Goal: Information Seeking & Learning: Learn about a topic

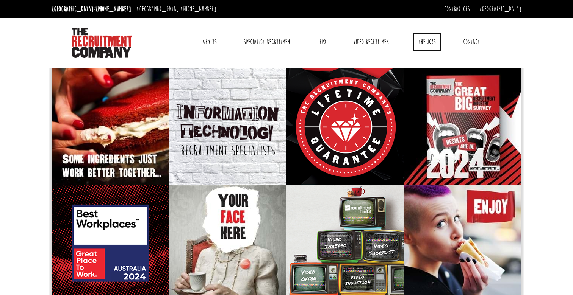
click at [439, 44] on link "The Jobs" at bounding box center [427, 42] width 29 height 19
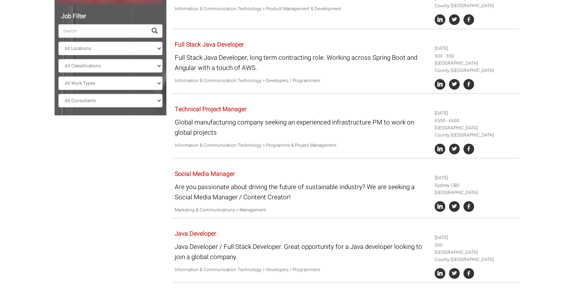
scroll to position [187, 0]
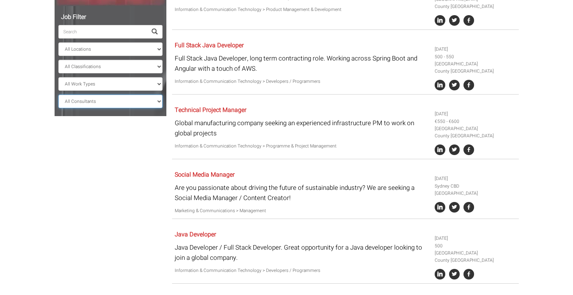
click at [104, 97] on select "All Consultants [PERSON_NAME] - Infrastructure, Cloud & DevOps, Contract [PERSO…" at bounding box center [110, 102] width 104 height 14
click at [103, 86] on select "All Work Types Full Time Part Time Casual Contract / Temp" at bounding box center [110, 84] width 104 height 14
click at [58, 77] on select "All Work Types Full Time Part Time Casual Contract / Temp" at bounding box center [110, 84] width 104 height 14
click at [101, 69] on select "All Classifications Banking & Financial Services Information & Communication Te…" at bounding box center [110, 67] width 104 height 14
click at [58, 60] on select "All Classifications Banking & Financial Services Information & Communication Te…" at bounding box center [110, 67] width 104 height 14
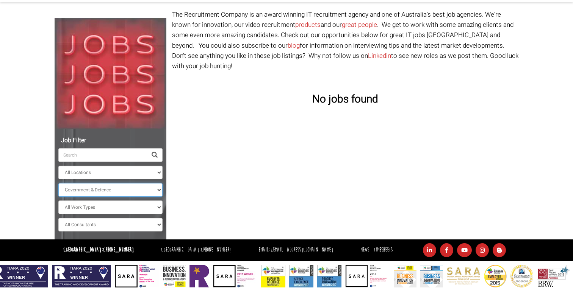
scroll to position [63, 0]
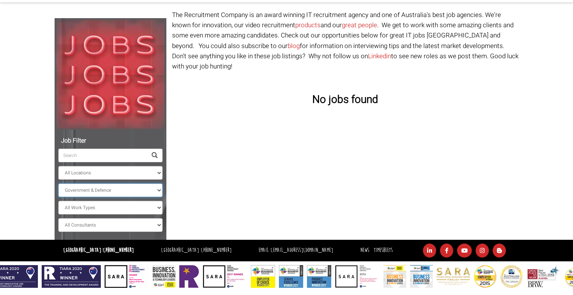
click at [135, 186] on select "All Classifications Banking & Financial Services Information & Communication Te…" at bounding box center [110, 191] width 104 height 14
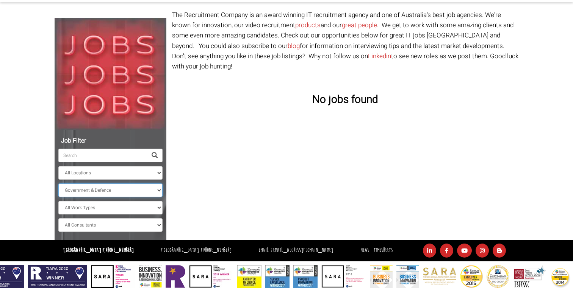
click at [58, 184] on select "All Classifications Banking & Financial Services Information & Communication Te…" at bounding box center [110, 191] width 104 height 14
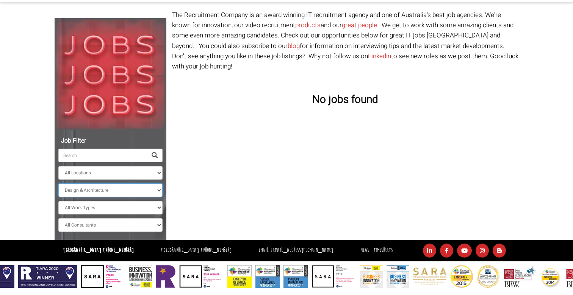
click at [134, 190] on select "All Classifications Banking & Financial Services Information & Communication Te…" at bounding box center [110, 191] width 104 height 14
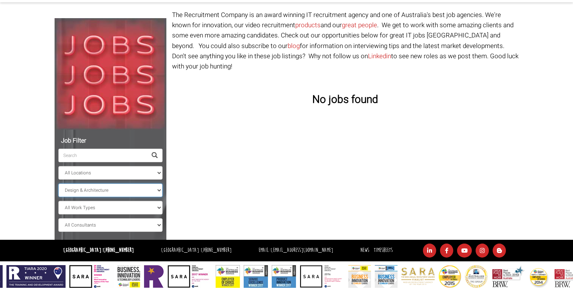
click at [58, 184] on select "All Classifications Banking & Financial Services Information & Communication Te…" at bounding box center [110, 191] width 104 height 14
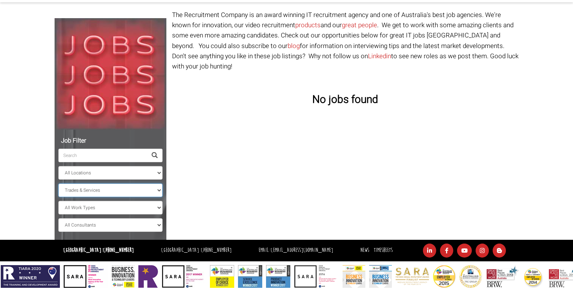
click at [128, 193] on select "All Classifications Banking & Financial Services Information & Communication Te…" at bounding box center [110, 191] width 104 height 14
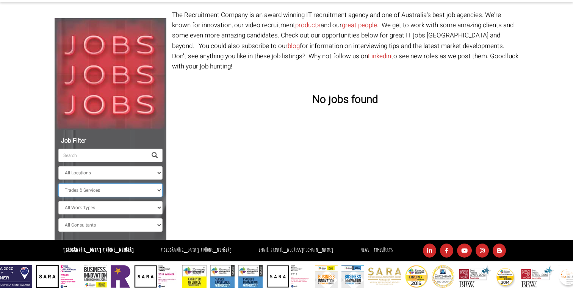
select select "Manufacturing , Transport & Logistics"
click at [58, 184] on select "All Classifications Banking & Financial Services Information & Communication Te…" at bounding box center [110, 191] width 104 height 14
